Goal: Task Accomplishment & Management: Manage account settings

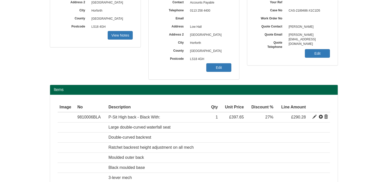
scroll to position [25, 0]
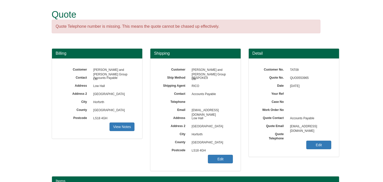
scroll to position [63, 0]
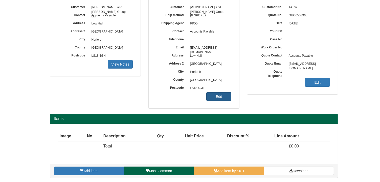
click at [224, 99] on link "Edit" at bounding box center [218, 96] width 25 height 9
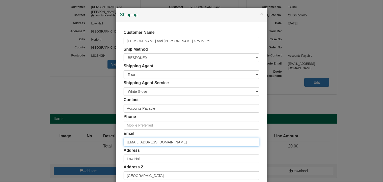
drag, startPoint x: 177, startPoint y: 142, endPoint x: 121, endPoint y: 143, distance: 55.8
click at [105, 137] on div "× Shipping Customer Name Turner and Townsend Group Ltd Ship Method Free of Char…" at bounding box center [191, 91] width 383 height 182
paste input "Tom.Graham-Watson"
type input "[PERSON_NAME][EMAIL_ADDRESS][PERSON_NAME][DOMAIN_NAME]"
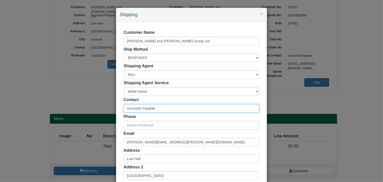
drag, startPoint x: 161, startPoint y: 109, endPoint x: 118, endPoint y: 108, distance: 43.5
click at [118, 108] on div "Customer Name Turner and Townsend Group Ltd Ship Method Free of Charge £5 Flat …" at bounding box center [191, 138] width 151 height 233
type input "[PERSON_NAME]"
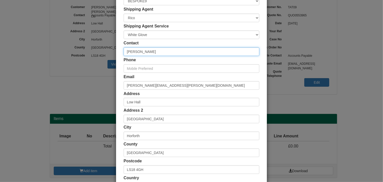
scroll to position [97, 0]
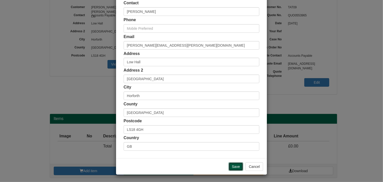
click at [233, 166] on input "Save" at bounding box center [236, 167] width 15 height 9
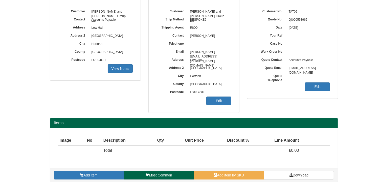
scroll to position [63, 0]
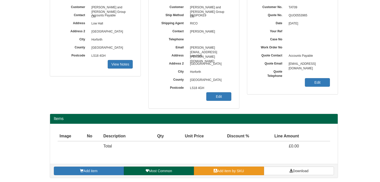
click at [250, 170] on link "Add item by SKU" at bounding box center [229, 171] width 70 height 9
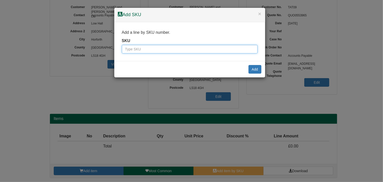
click at [180, 52] on input "text" at bounding box center [190, 49] width 136 height 9
type input "9833001"
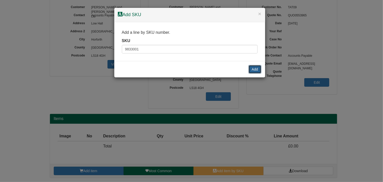
click at [257, 69] on button "Add" at bounding box center [255, 69] width 13 height 9
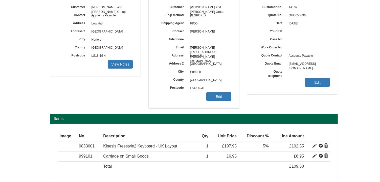
scroll to position [83, 0]
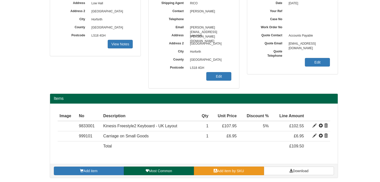
click at [240, 170] on span "Add item by SKU" at bounding box center [230, 171] width 27 height 4
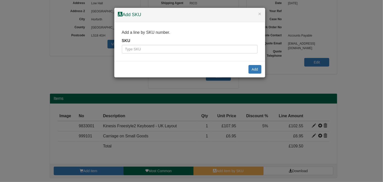
click at [200, 55] on div "Add a line by SKU number. SKU" at bounding box center [189, 41] width 151 height 39
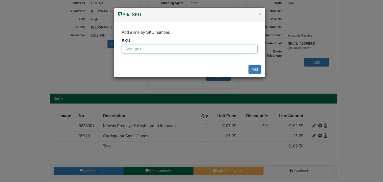
click at [199, 53] on input "text" at bounding box center [190, 49] width 136 height 9
type input "9900009"
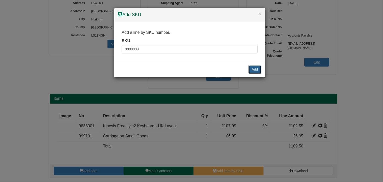
click at [256, 68] on button "Add" at bounding box center [255, 69] width 13 height 9
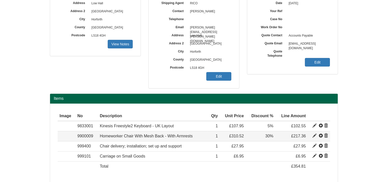
click at [312, 135] on span at bounding box center [314, 136] width 4 height 4
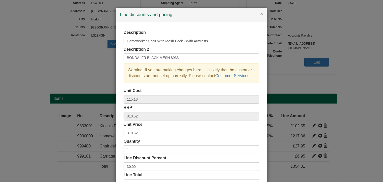
click at [261, 14] on button "×" at bounding box center [261, 13] width 3 height 5
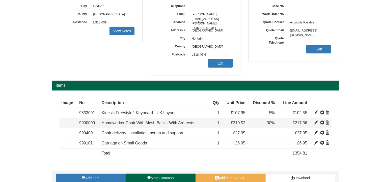
scroll to position [103, 0]
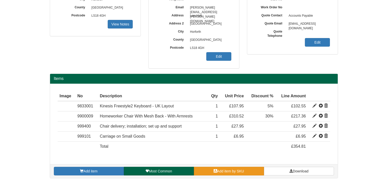
click at [227, 169] on span "Add item by SKU" at bounding box center [230, 171] width 27 height 4
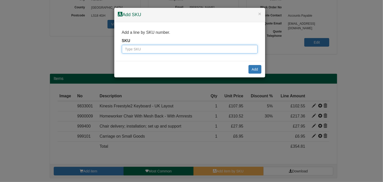
click at [179, 51] on input "text" at bounding box center [190, 49] width 136 height 9
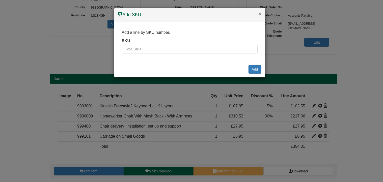
click at [259, 14] on button "×" at bounding box center [259, 13] width 3 height 5
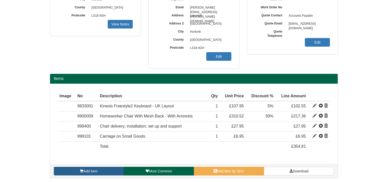
click at [114, 170] on link "Add item" at bounding box center [89, 171] width 70 height 9
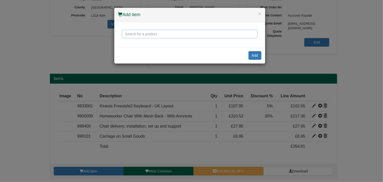
click at [164, 36] on input "text" at bounding box center [190, 34] width 136 height 9
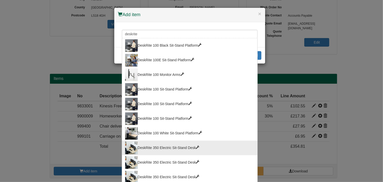
click at [186, 147] on div "DeskRite 350 Electric Sit-Stand Desk" at bounding box center [189, 148] width 129 height 13
type input "DeskRite 350 Electric Sit-Stand Desk"
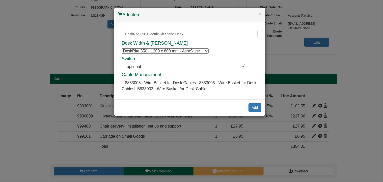
click at [190, 51] on select "DeskRite 350 - 1200 x 800 mm - Ash/Silver DeskRite 350 - 1200 x 800 mm - Ash/Si…" at bounding box center [165, 50] width 87 height 5
click at [156, 32] on input "DeskRite 350 Electric Sit-Stand Desk" at bounding box center [190, 34] width 136 height 9
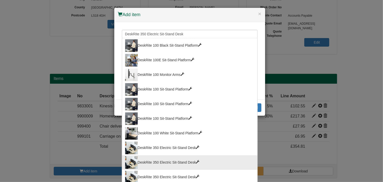
click at [158, 164] on div "DeskRite 350 Electric Sit-Stand Desk" at bounding box center [189, 163] width 129 height 13
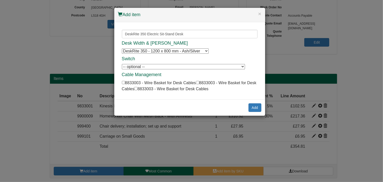
click at [153, 52] on select "DeskRite 350 - 1200 x 800 mm - Ash/Silver DeskRite 350 - 1200 x 800 mm - Ash/Si…" at bounding box center [165, 50] width 87 height 5
click at [142, 32] on input "DeskRite 350 Electric Sit-Stand Desk" at bounding box center [190, 34] width 136 height 9
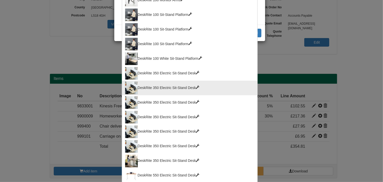
scroll to position [76, 0]
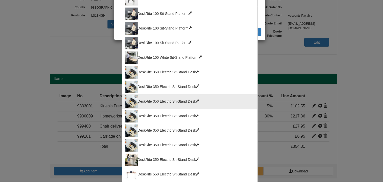
click at [160, 101] on div "DeskRite 350 Electric Sit-Stand Desk" at bounding box center [189, 101] width 129 height 13
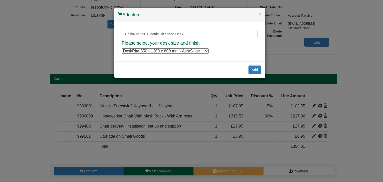
click at [170, 53] on select "DeskRite 350 - 1200 x 800 mm - Ash/Silver DeskRite 350 - 1200 x 800 mm - Ash/Si…" at bounding box center [165, 50] width 87 height 5
click at [164, 34] on input "DeskRite 350 Electric Sit-Stand Desk" at bounding box center [190, 34] width 136 height 9
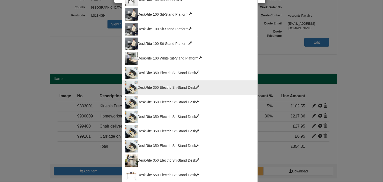
scroll to position [76, 0]
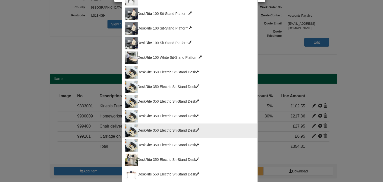
click at [173, 130] on div "DeskRite 350 Electric Sit-Stand Desk" at bounding box center [189, 131] width 129 height 13
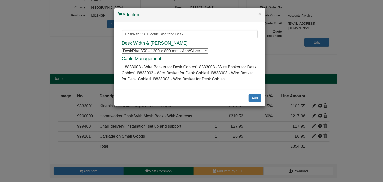
click at [163, 51] on select "DeskRite 350 - 1200 x 800 mm - Ash/Silver DeskRite 350 - 1200 x 800 mm - Ash/Si…" at bounding box center [165, 50] width 87 height 5
click at [170, 34] on input "DeskRite 350 Electric Sit-Stand Desk" at bounding box center [190, 34] width 136 height 9
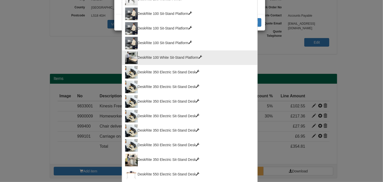
scroll to position [101, 0]
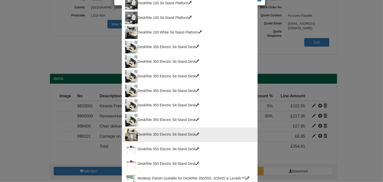
click at [172, 136] on div "DeskRite 350 Electric Sit-Stand Desk" at bounding box center [189, 135] width 129 height 13
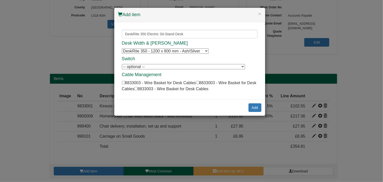
click at [188, 52] on select "DeskRite 350 - 1200 x 800 mm - Ash/Silver DeskRite 350 - 1200 x 800 mm - Ash/Si…" at bounding box center [165, 50] width 87 height 5
select select "100089666"
click at [122, 48] on select "DeskRite 350 - 1200 x 800 mm - Ash/Silver DeskRite 350 - 1200 x 800 mm - Ash/Si…" at bounding box center [165, 50] width 87 height 5
click at [137, 67] on select "-- optional -- DeskRite 350, 550 & JOSHO Programmable Switch (with Fixings) Des…" at bounding box center [183, 66] width 123 height 5
select select "100042015"
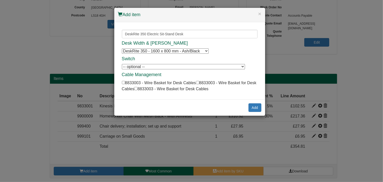
click at [122, 64] on select "-- optional -- DeskRite 350, 550 & JOSHO Programmable Switch (with Fixings) Des…" at bounding box center [183, 66] width 123 height 5
click at [123, 82] on input "checkbox" at bounding box center [123, 82] width 3 height 3
checkbox input "true"
click at [255, 107] on button "Add" at bounding box center [255, 108] width 13 height 9
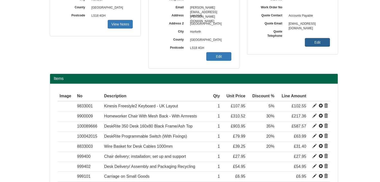
click at [315, 42] on link "Edit" at bounding box center [317, 42] width 25 height 9
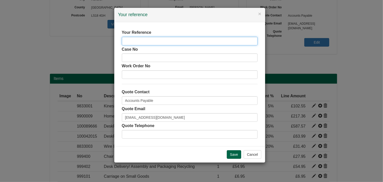
paste input "Tom Graham-Watson/UK Finance’"
click at [125, 41] on input "Tom Graham-Watson/UK Finance’" at bounding box center [190, 41] width 136 height 9
type input "Tom Graham-Watson/UK Finance’"
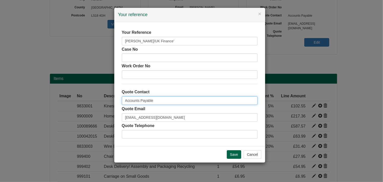
drag, startPoint x: 164, startPoint y: 102, endPoint x: 95, endPoint y: 97, distance: 68.9
click at [95, 97] on div "× Your reference Your Reference Tom Graham-Watson/UK Finance’ Case No Work Orde…" at bounding box center [191, 91] width 383 height 182
type input "Sophie"
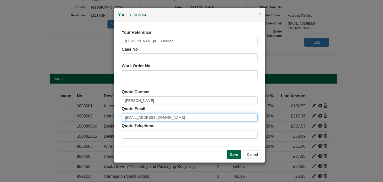
drag, startPoint x: 185, startPoint y: 119, endPoint x: 94, endPoint y: 118, distance: 91.2
click at [90, 118] on div "× Your reference Your Reference Tom Graham-Watson/UK Finance’ Case No Work Orde…" at bounding box center [191, 91] width 383 height 182
paste input "[PERSON_NAME][EMAIL_ADDRESS][DOMAIN_NAME]"
type input "[PERSON_NAME][EMAIL_ADDRESS][DOMAIN_NAME]"
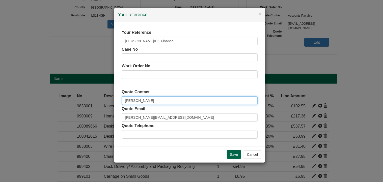
click at [155, 102] on input "Sophie" at bounding box center [190, 100] width 136 height 9
type input "[PERSON_NAME]"
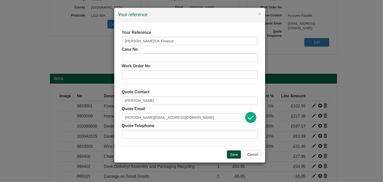
click at [237, 157] on input "Save" at bounding box center [234, 155] width 15 height 9
click at [237, 153] on input "Save" at bounding box center [234, 155] width 15 height 9
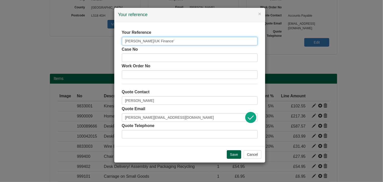
drag, startPoint x: 186, startPoint y: 42, endPoint x: 102, endPoint y: 41, distance: 84.4
click at [102, 41] on div "× Your reference Your Reference Tom Graham-Watson/UK Finance’ Case No Work Orde…" at bounding box center [191, 91] width 383 height 182
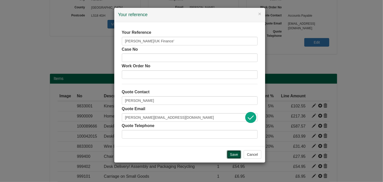
click at [235, 152] on input "Save" at bounding box center [234, 155] width 15 height 9
click at [234, 156] on input "Save" at bounding box center [234, 155] width 15 height 9
click at [234, 154] on input "Save" at bounding box center [234, 155] width 15 height 9
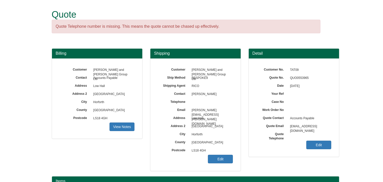
scroll to position [101, 0]
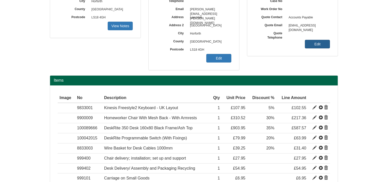
click at [319, 44] on link "Edit" at bounding box center [317, 44] width 25 height 9
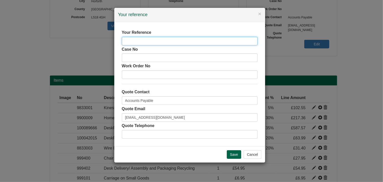
paste input "[PERSON_NAME]/UK Finance’"
type input "Tom Graham-Watson/UK Finance’"
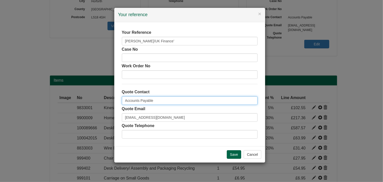
click at [141, 99] on input "Accounts Payable" at bounding box center [190, 100] width 136 height 9
drag, startPoint x: 128, startPoint y: 104, endPoint x: 99, endPoint y: 102, distance: 29.6
click at [99, 102] on div "× Your reference Your Reference Tom Graham-Watson/UK Finance’ Case No Work Orde…" at bounding box center [191, 91] width 383 height 182
type input "[PERSON_NAME]"
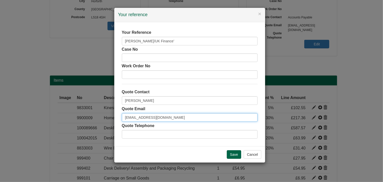
drag, startPoint x: 176, startPoint y: 118, endPoint x: 86, endPoint y: 116, distance: 89.7
click at [86, 116] on div "× Your reference Your Reference Tom Graham-Watson/UK Finance’ Case No Work Orde…" at bounding box center [191, 91] width 383 height 182
type input "s"
paste input "[PERSON_NAME][EMAIL_ADDRESS][DOMAIN_NAME]"
type input "[PERSON_NAME][EMAIL_ADDRESS][DOMAIN_NAME]"
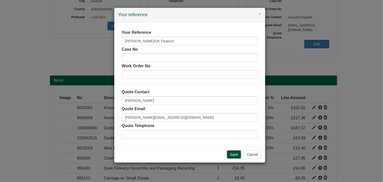
click at [236, 152] on input "Save" at bounding box center [234, 155] width 15 height 9
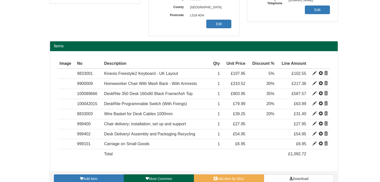
scroll to position [143, 0]
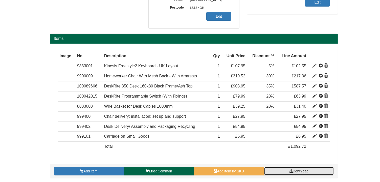
click at [316, 170] on link "Download" at bounding box center [299, 171] width 70 height 9
